Goal: Task Accomplishment & Management: Complete application form

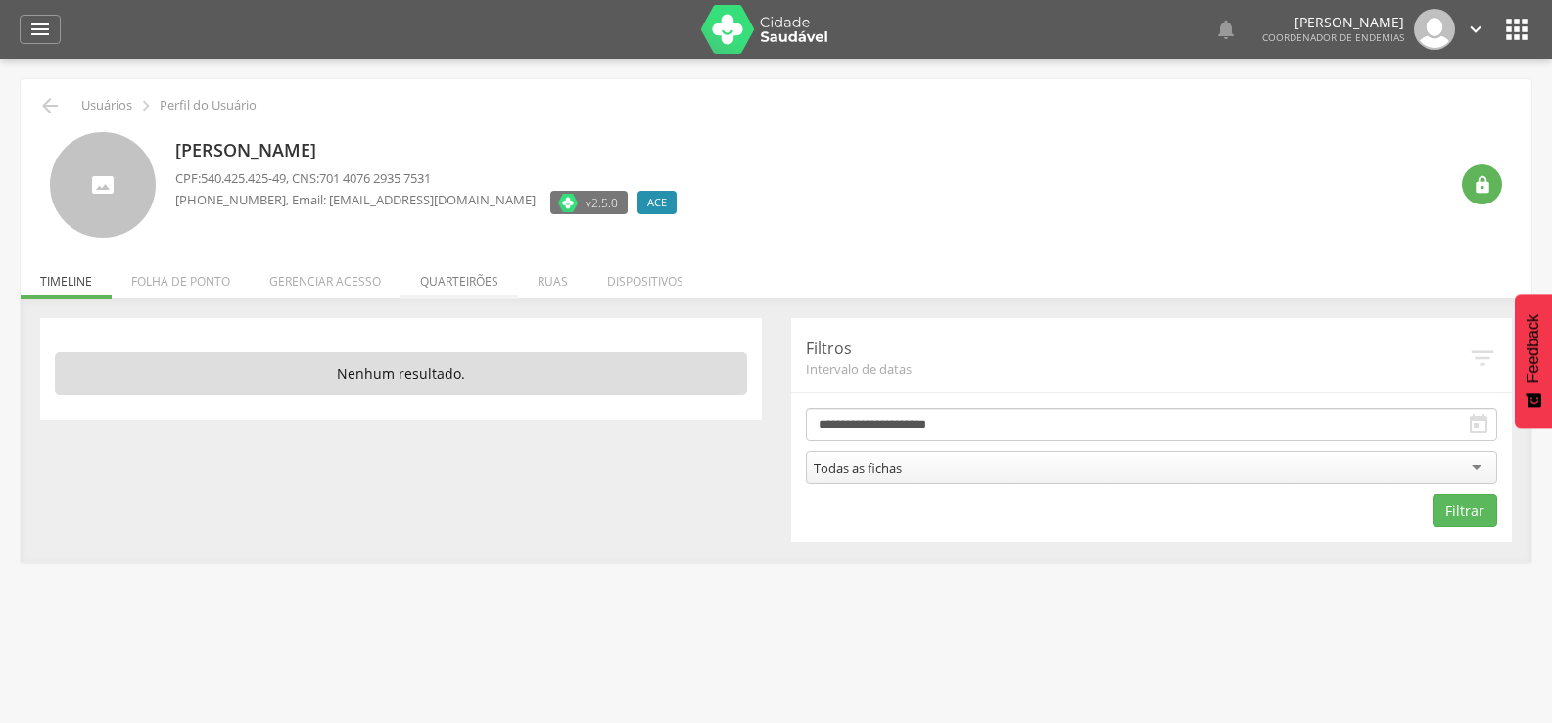
click at [439, 280] on li "Quarteirões" at bounding box center [458, 277] width 117 height 46
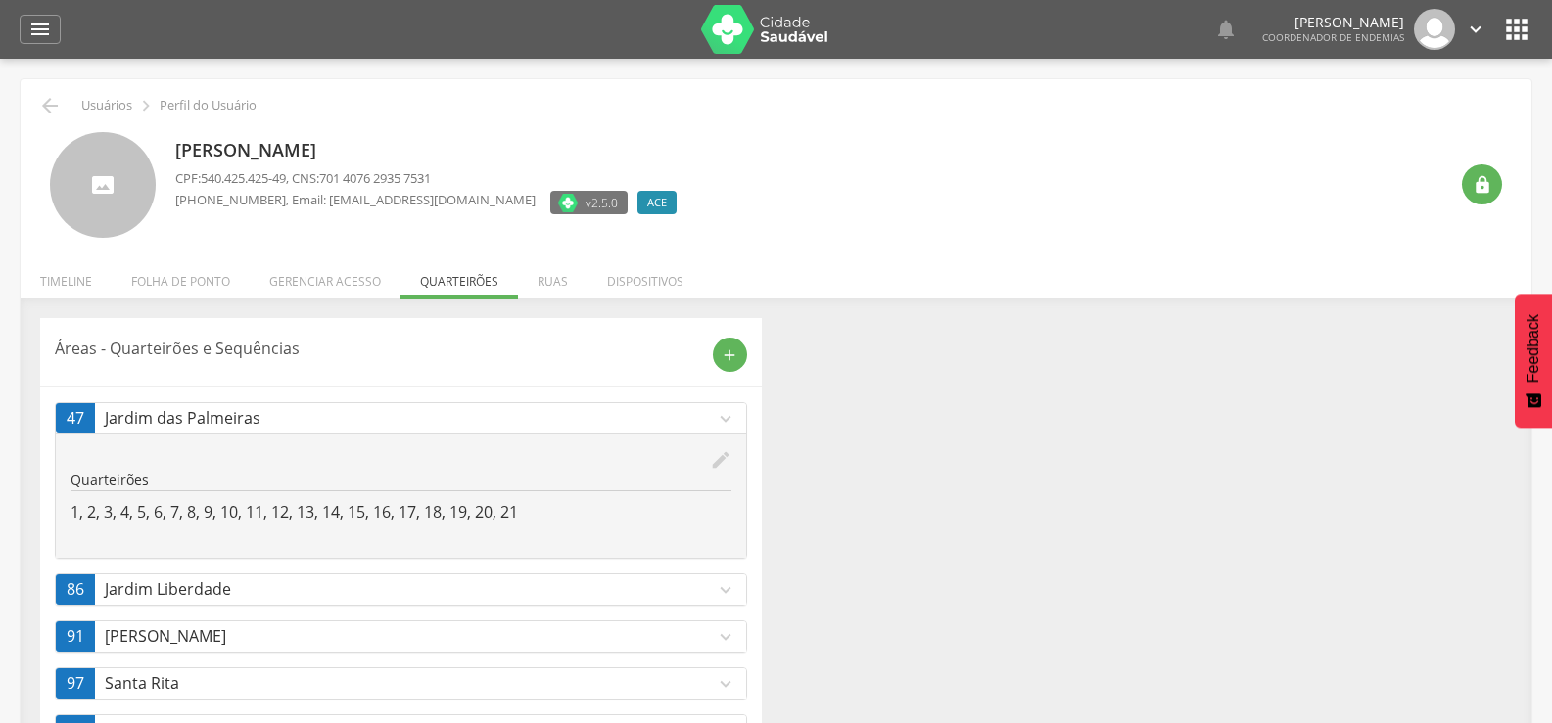
click at [492, 430] on p "Jardim das Palmeiras" at bounding box center [410, 418] width 610 height 23
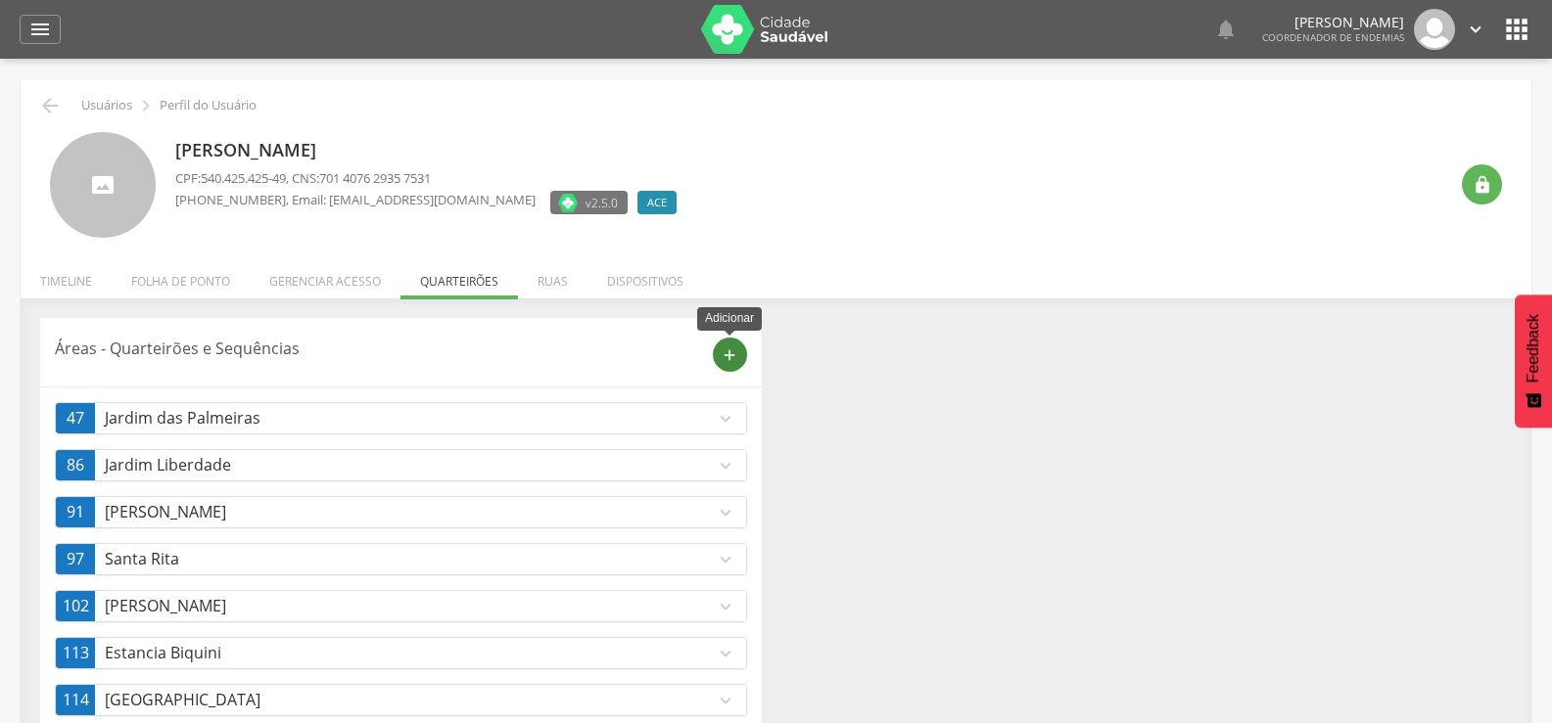
click at [724, 356] on icon "add" at bounding box center [729, 356] width 18 height 18
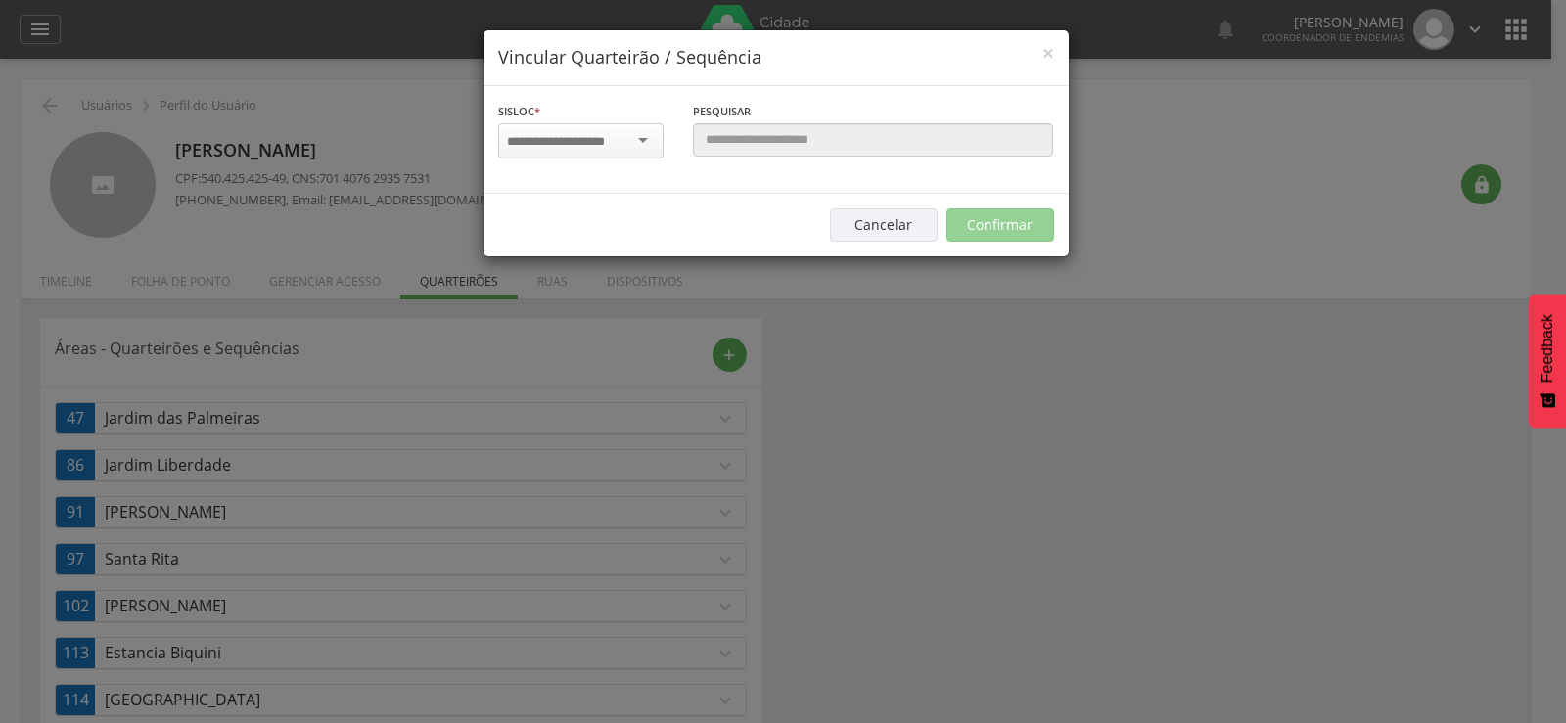
click at [647, 138] on div at bounding box center [580, 140] width 165 height 35
type input "****"
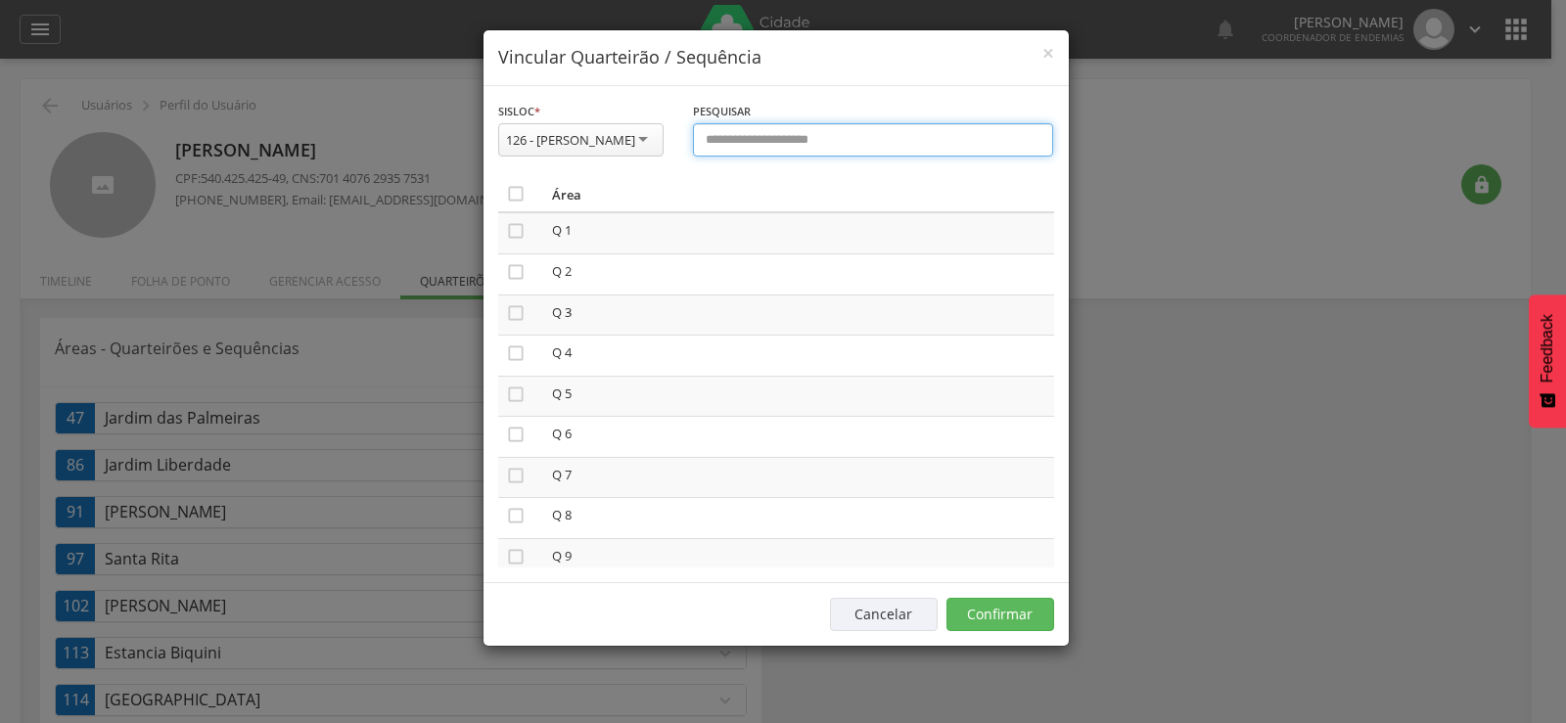
click at [734, 150] on input "text" at bounding box center [873, 139] width 361 height 33
click at [514, 204] on icon "" at bounding box center [516, 194] width 20 height 20
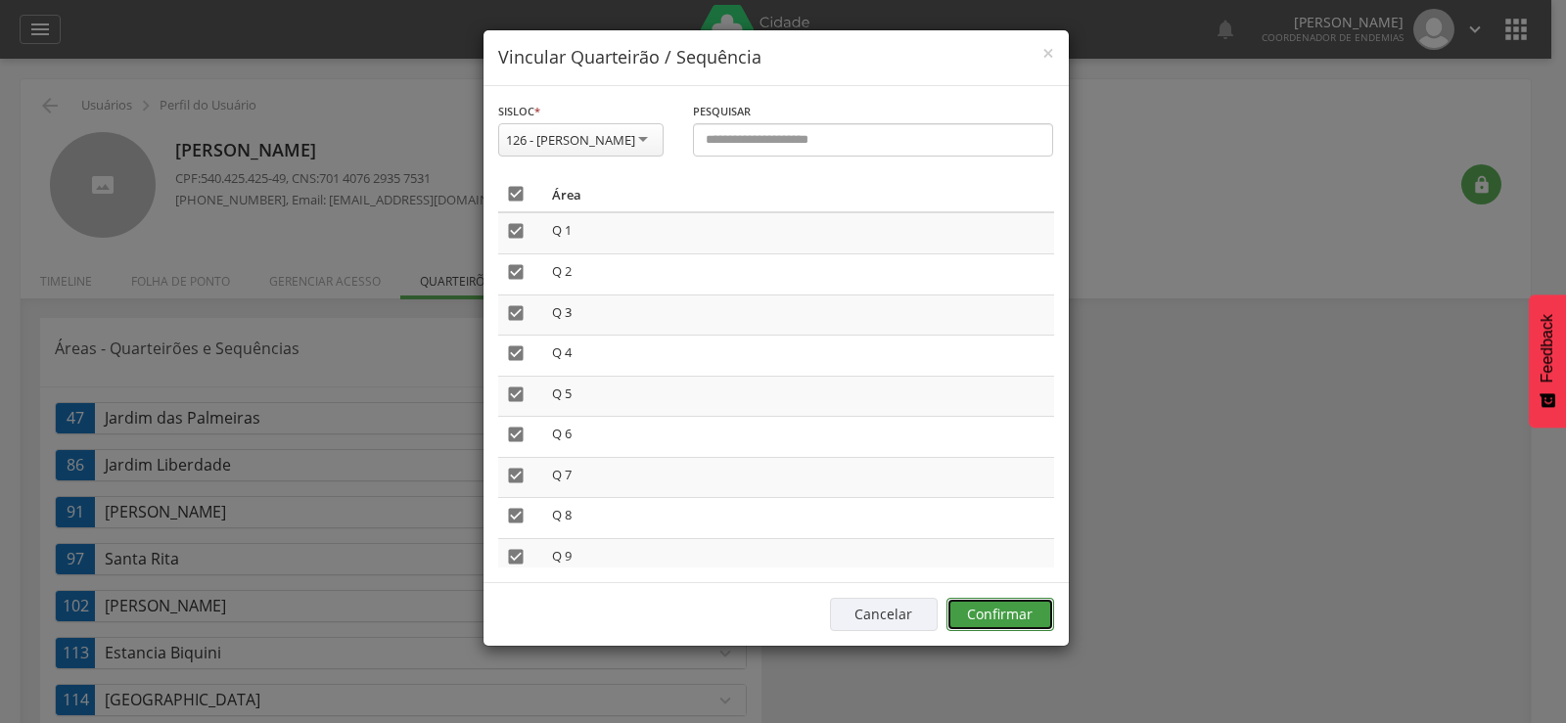
click at [1007, 627] on button "Confirmar" at bounding box center [1001, 614] width 108 height 33
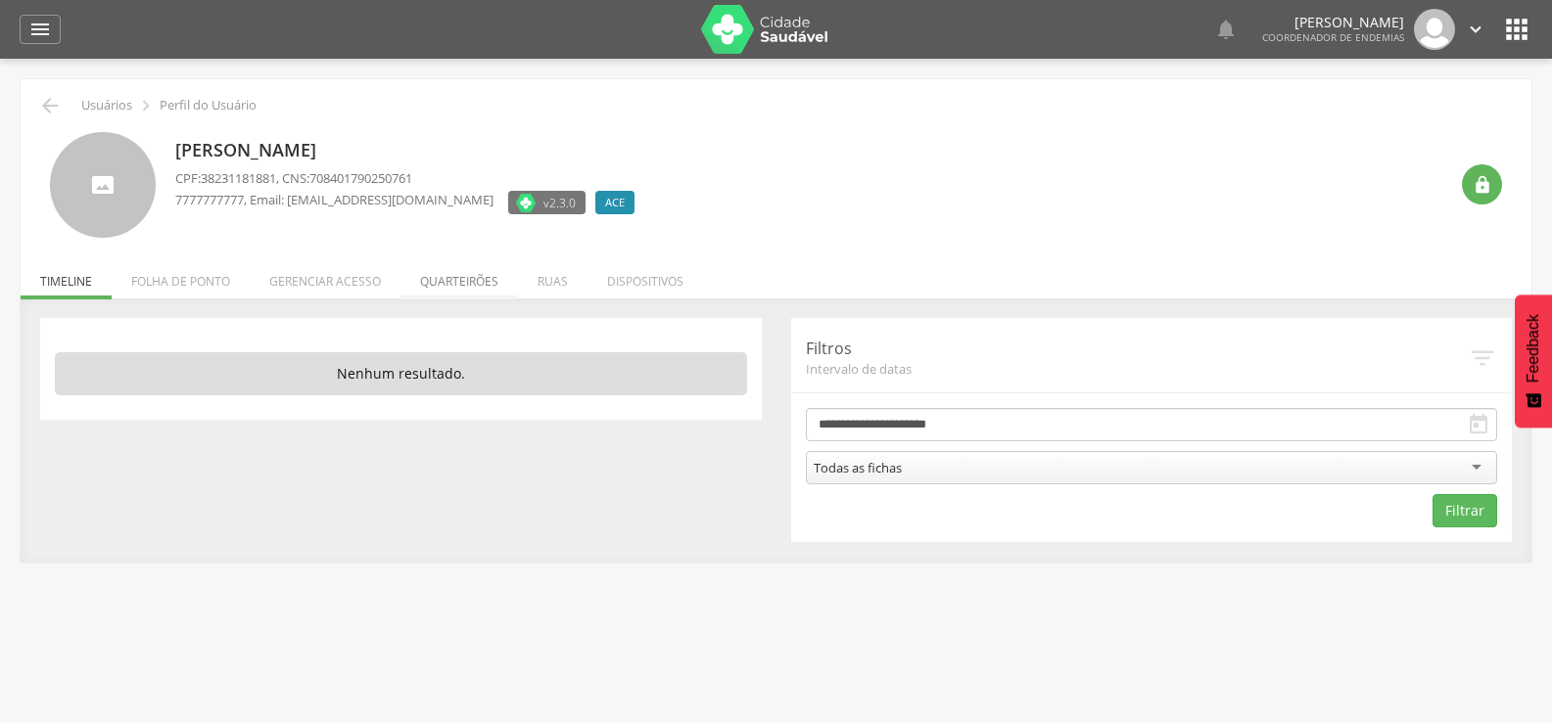
click at [471, 283] on li "Quarteirões" at bounding box center [458, 277] width 117 height 46
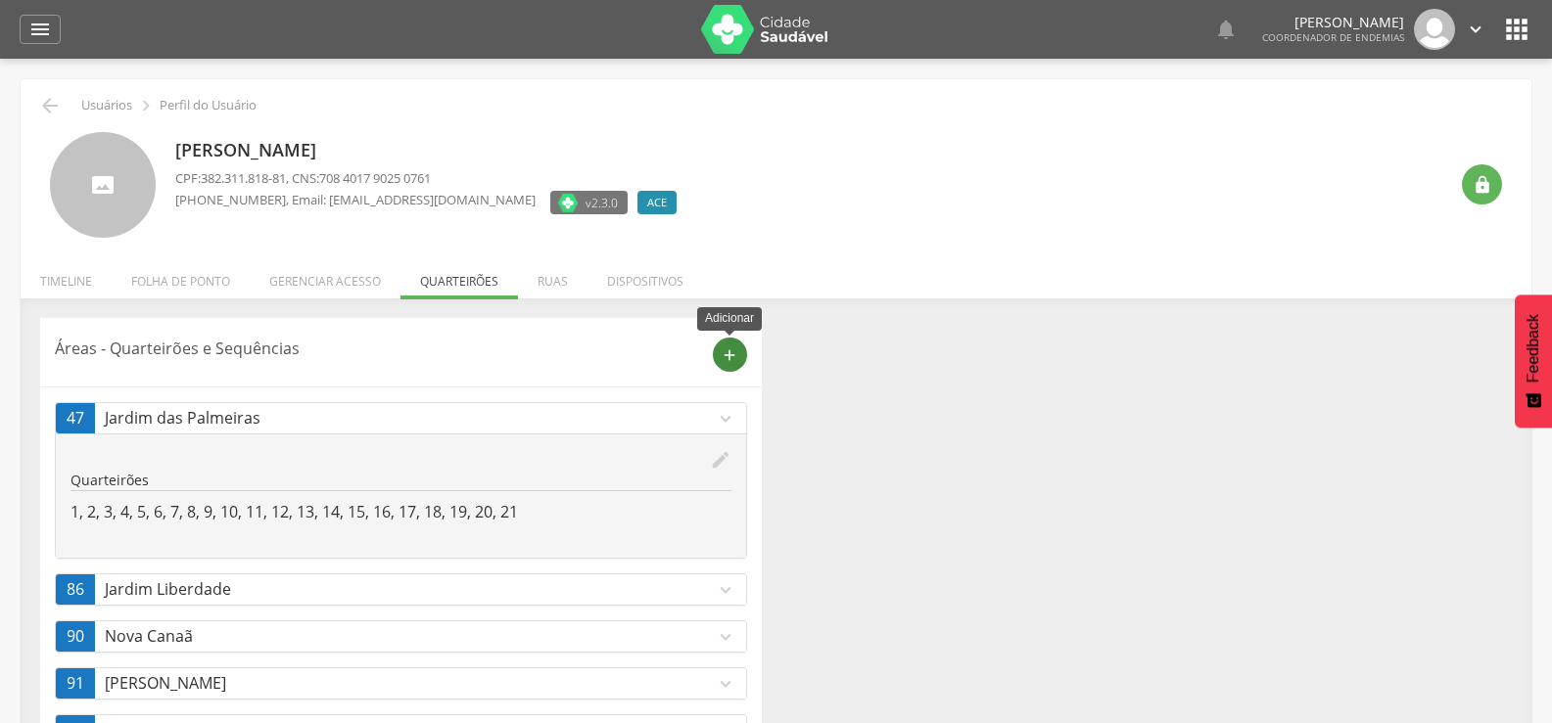
click at [731, 354] on icon "add" at bounding box center [729, 356] width 18 height 18
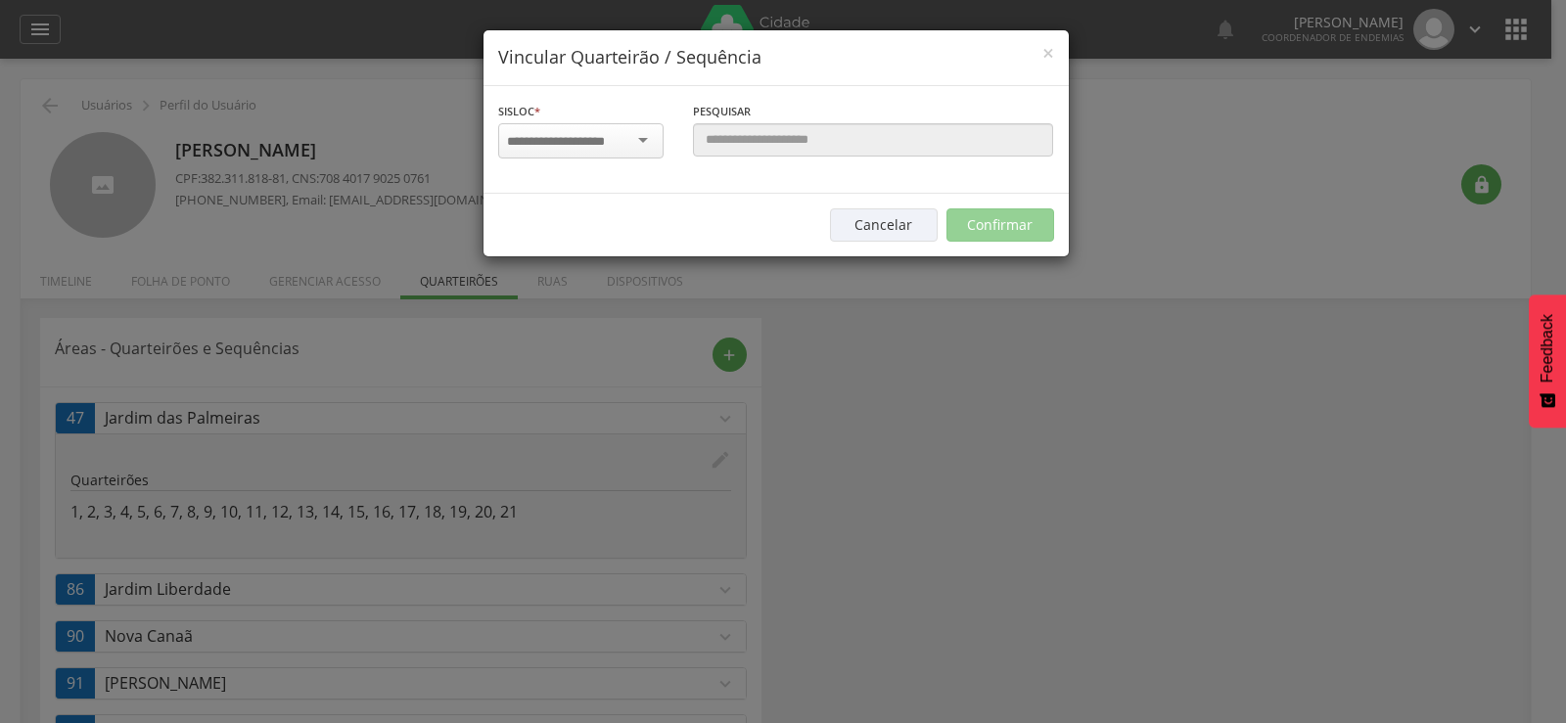
click at [604, 140] on input "select-one" at bounding box center [568, 142] width 123 height 18
type input "***"
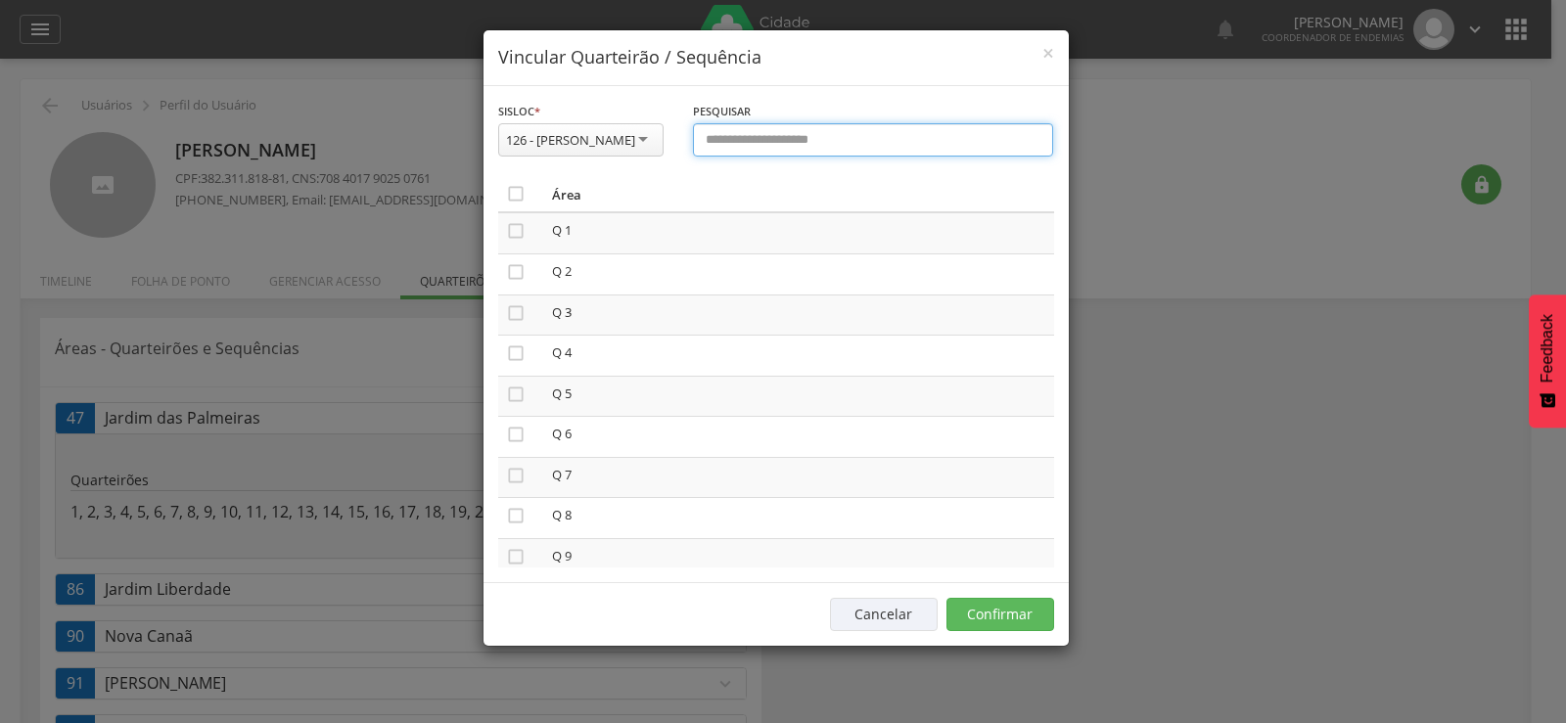
click at [737, 154] on input "text" at bounding box center [873, 139] width 361 height 33
click at [519, 204] on icon "" at bounding box center [516, 194] width 20 height 20
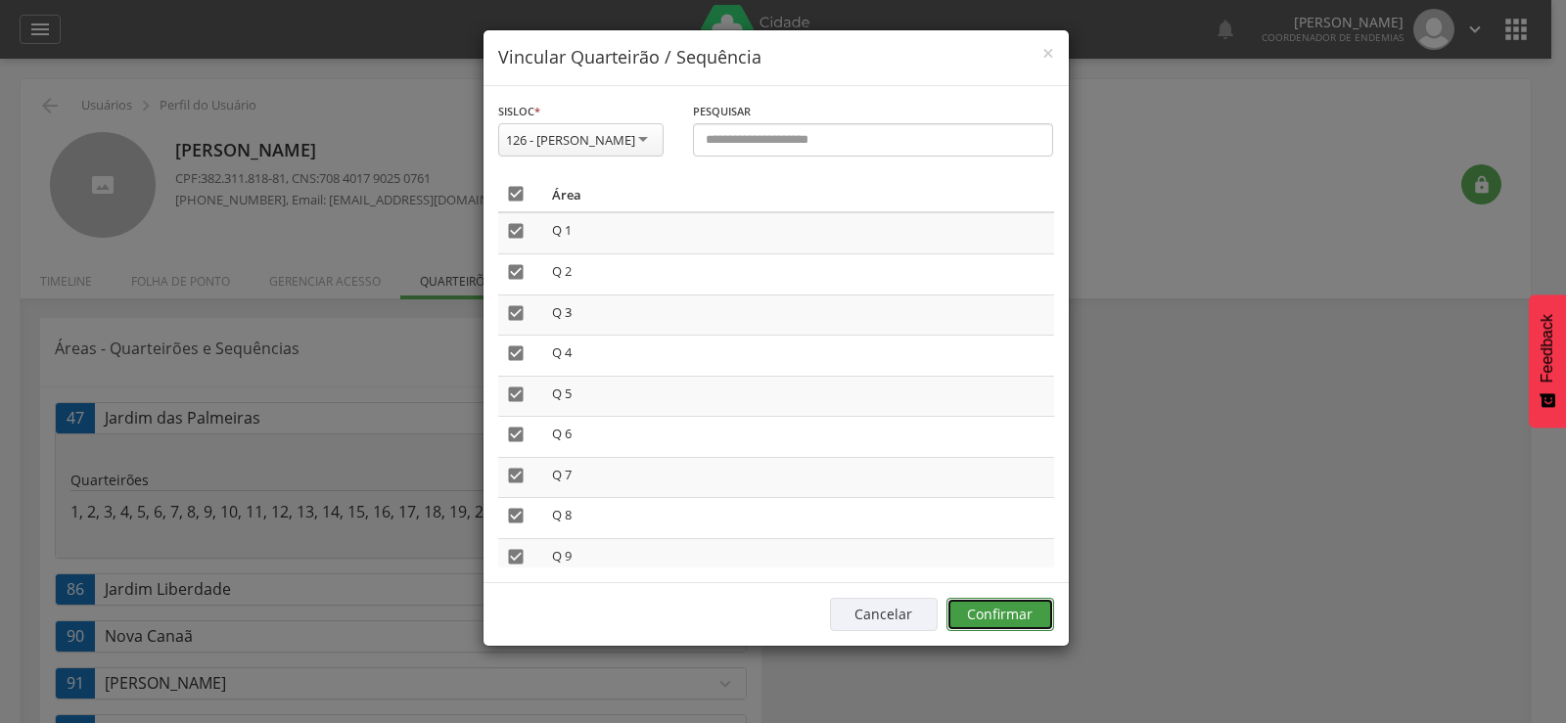
click at [1008, 631] on button "Confirmar" at bounding box center [1001, 614] width 108 height 33
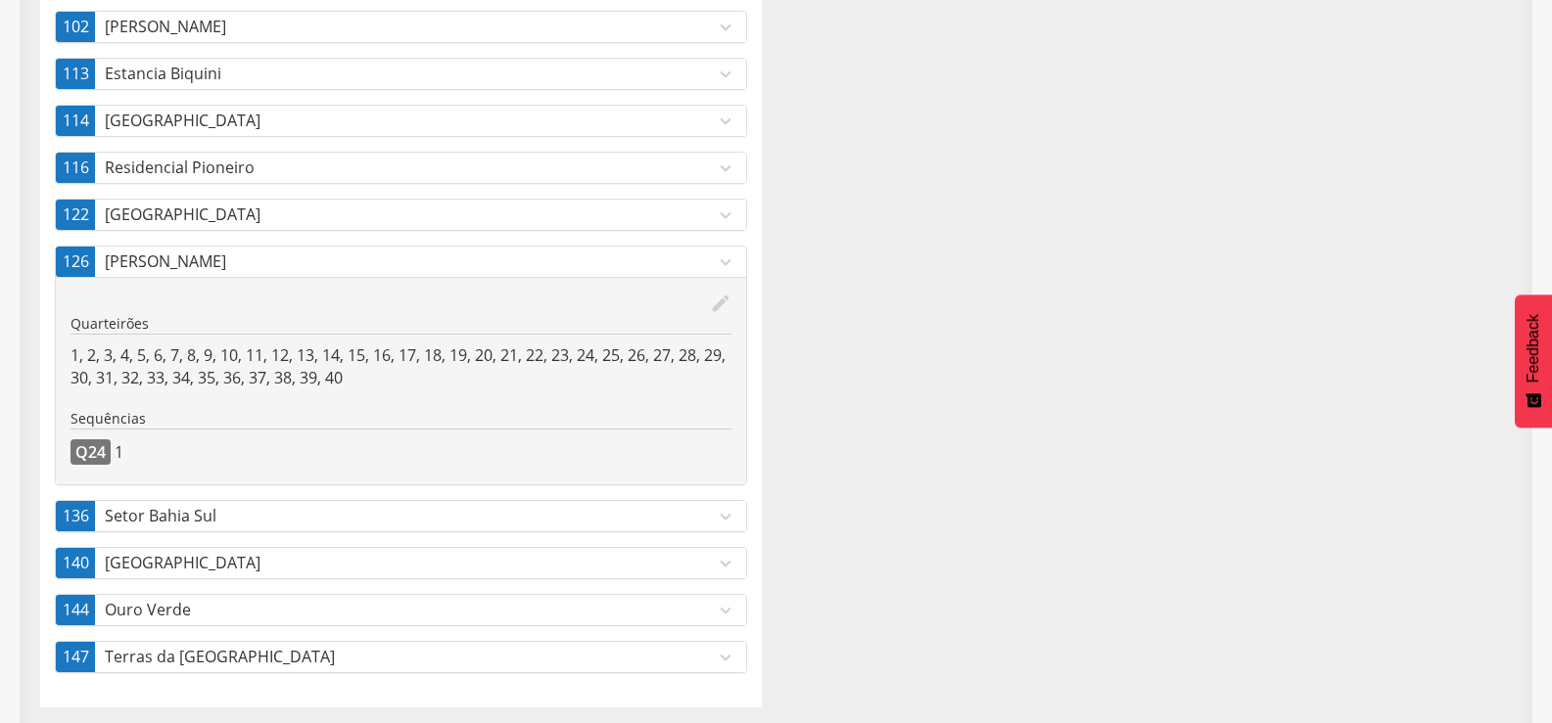
scroll to position [631, 0]
